Goal: Find specific page/section: Find specific page/section

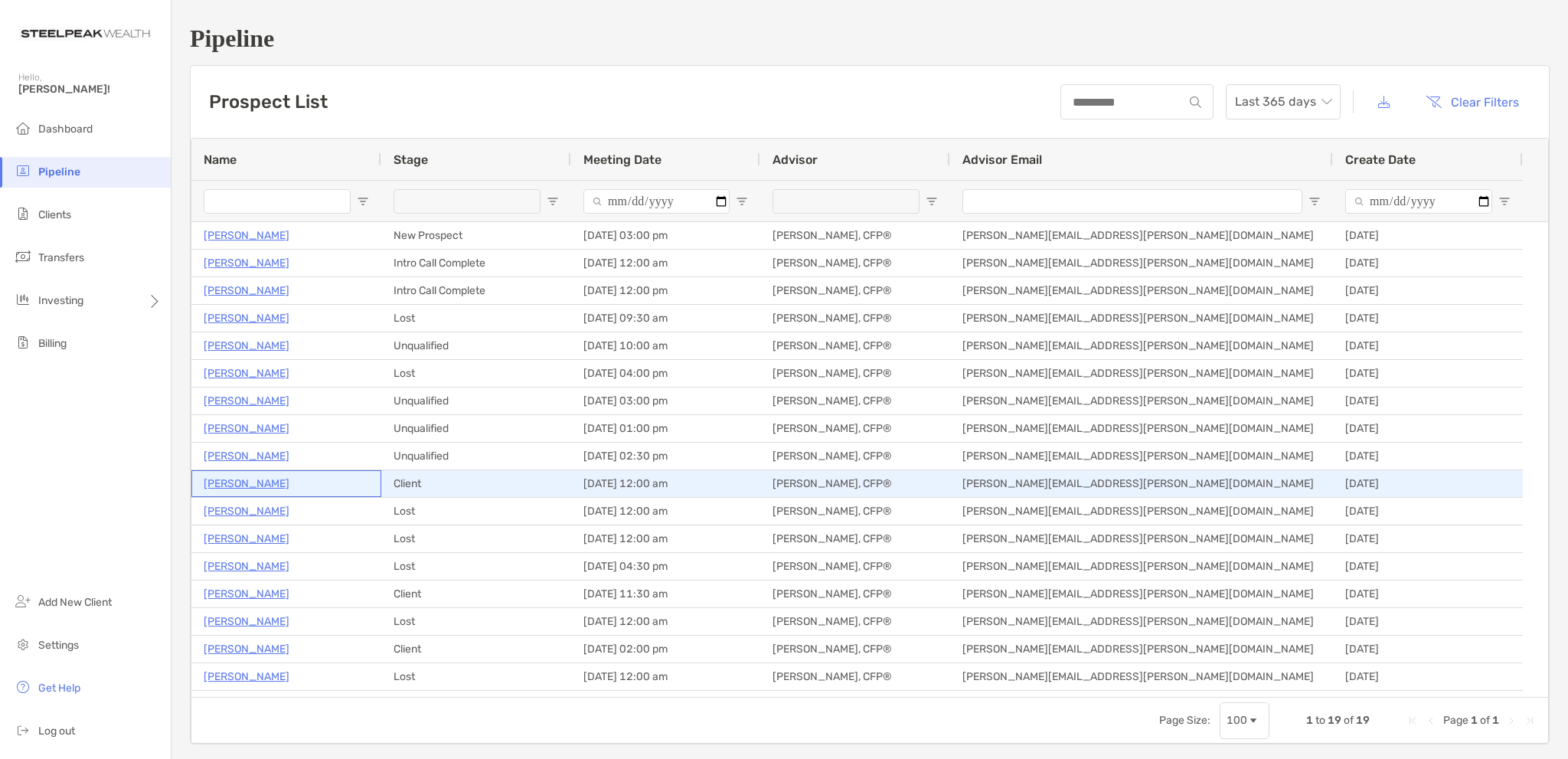
click at [238, 484] on p "[PERSON_NAME]" at bounding box center [246, 484] width 85 height 19
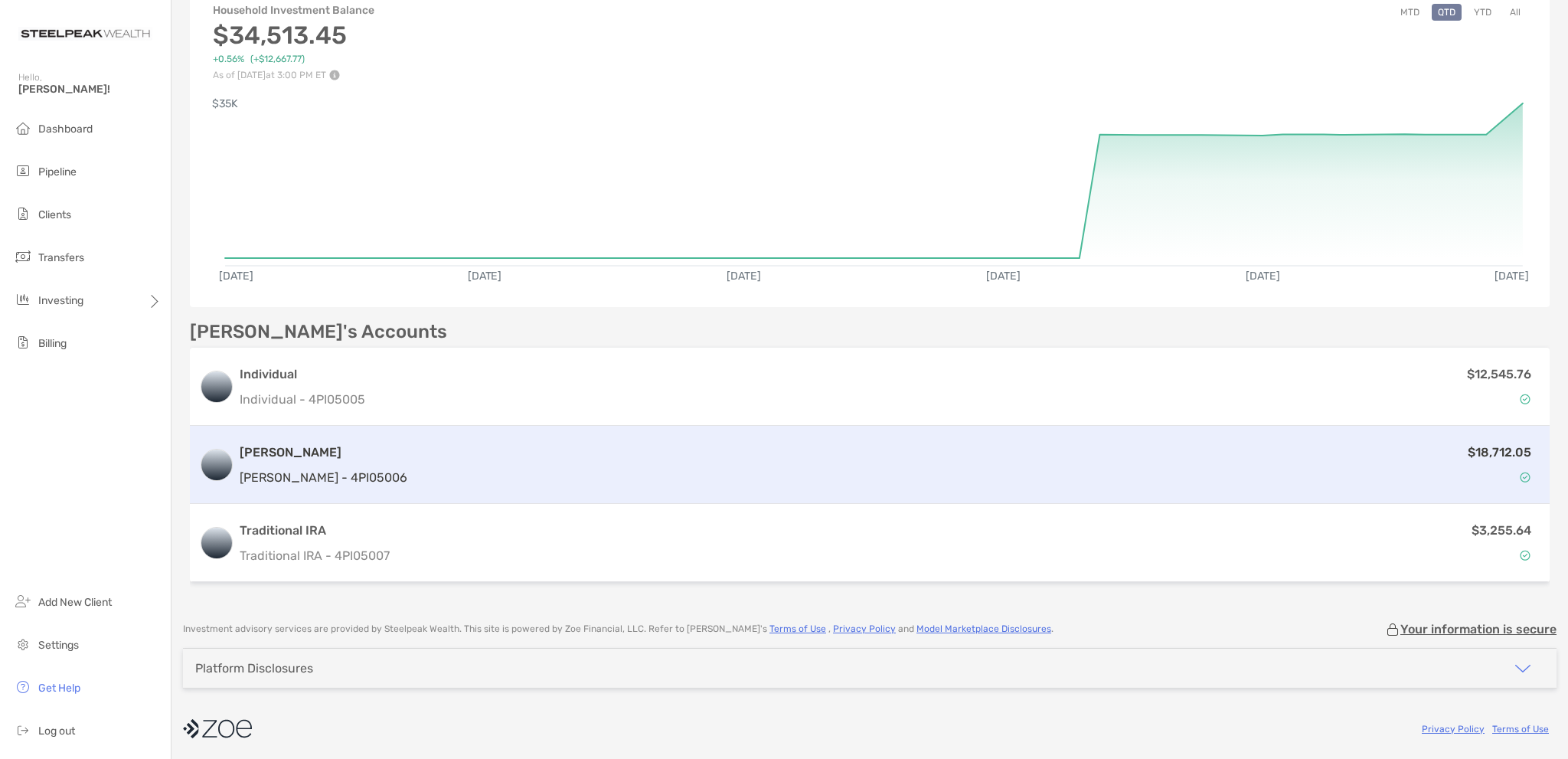
scroll to position [83, 0]
